Goal: Task Accomplishment & Management: Manage account settings

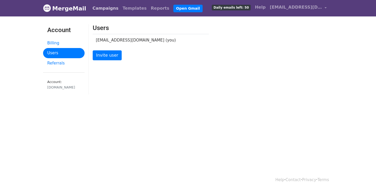
click at [95, 9] on link "Campaigns" at bounding box center [105, 8] width 30 height 10
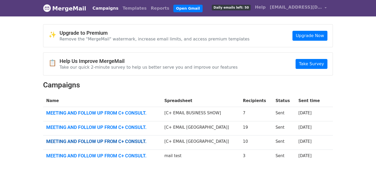
click at [128, 141] on link "MEETING AND FOLLOW UP FROM C+ CONSULT." at bounding box center [102, 142] width 112 height 6
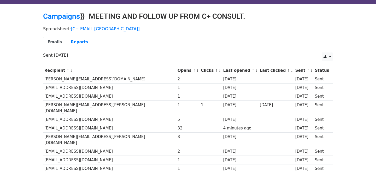
scroll to position [13, 0]
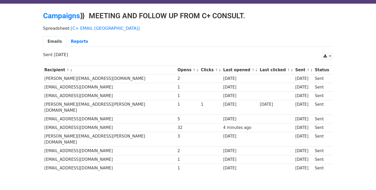
click at [54, 41] on link "Emails" at bounding box center [54, 41] width 23 height 11
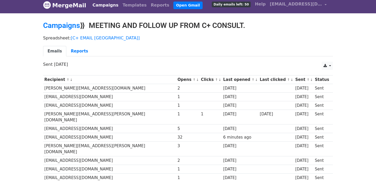
scroll to position [30, 0]
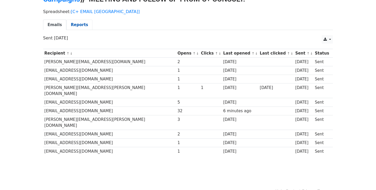
click at [73, 21] on link "Reports" at bounding box center [79, 25] width 26 height 11
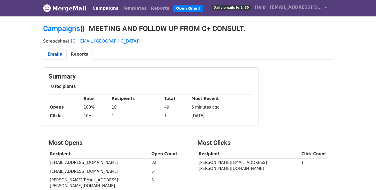
click at [56, 54] on link "Emails" at bounding box center [54, 54] width 23 height 11
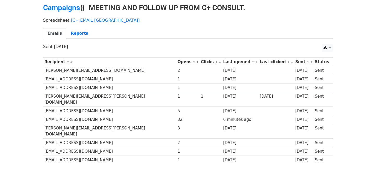
scroll to position [23, 0]
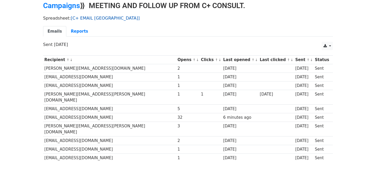
click at [89, 17] on link "[C+ EMAIL [GEOGRAPHIC_DATA]]" at bounding box center [105, 18] width 69 height 5
